Goal: Check status: Check status

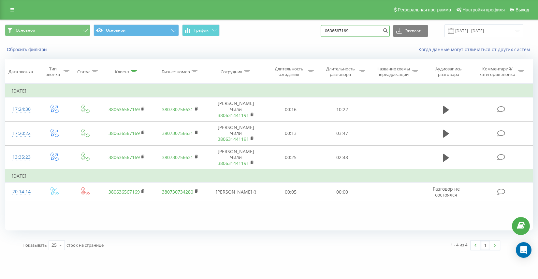
drag, startPoint x: 367, startPoint y: 33, endPoint x: 343, endPoint y: 33, distance: 24.8
click at [340, 33] on input "0636567169" at bounding box center [355, 31] width 69 height 12
type input "0974892138"
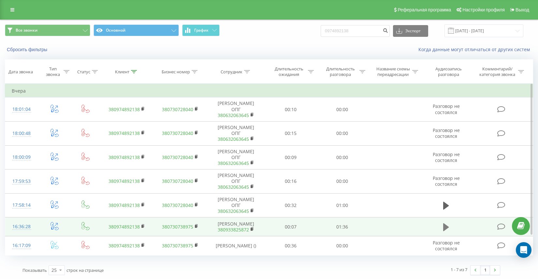
click at [445, 223] on icon at bounding box center [446, 227] width 6 height 8
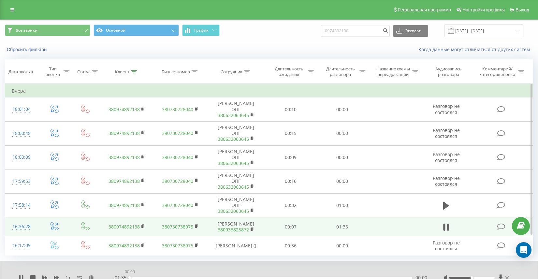
drag, startPoint x: 144, startPoint y: 258, endPoint x: 123, endPoint y: 257, distance: 21.5
click at [123, 274] on div "- 01:35 00:00 00:00" at bounding box center [270, 277] width 314 height 7
drag, startPoint x: 474, startPoint y: 258, endPoint x: 489, endPoint y: 258, distance: 15.3
click at [489, 277] on div at bounding box center [472, 278] width 46 height 2
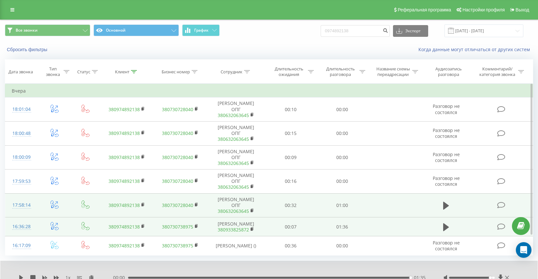
click at [440, 193] on td at bounding box center [446, 205] width 50 height 24
click at [447, 202] on icon at bounding box center [446, 206] width 6 height 8
click at [486, 274] on div at bounding box center [477, 277] width 67 height 7
click at [485, 274] on div at bounding box center [477, 277] width 67 height 7
click at [485, 277] on div at bounding box center [472, 278] width 46 height 2
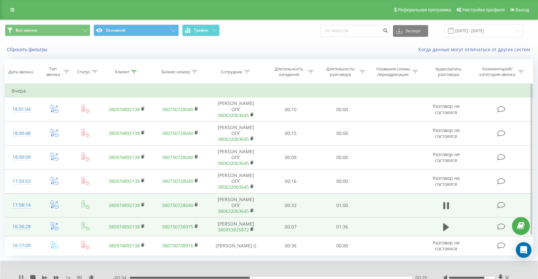
click at [22, 275] on icon at bounding box center [22, 277] width 1 height 5
click at [445, 201] on button at bounding box center [446, 206] width 10 height 10
drag, startPoint x: 368, startPoint y: 30, endPoint x: 334, endPoint y: 28, distance: 33.9
click at [334, 28] on div "Все звонки Основной График 0974892138 Экспорт .csv .xls .xlsx 21.05.2025 - 21.0…" at bounding box center [269, 30] width 528 height 13
